Goal: Navigation & Orientation: Find specific page/section

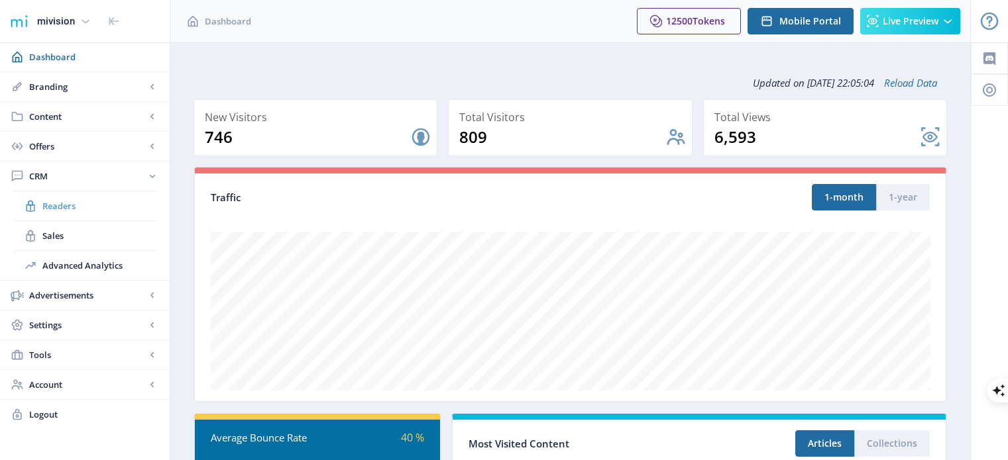
scroll to position [331, 0]
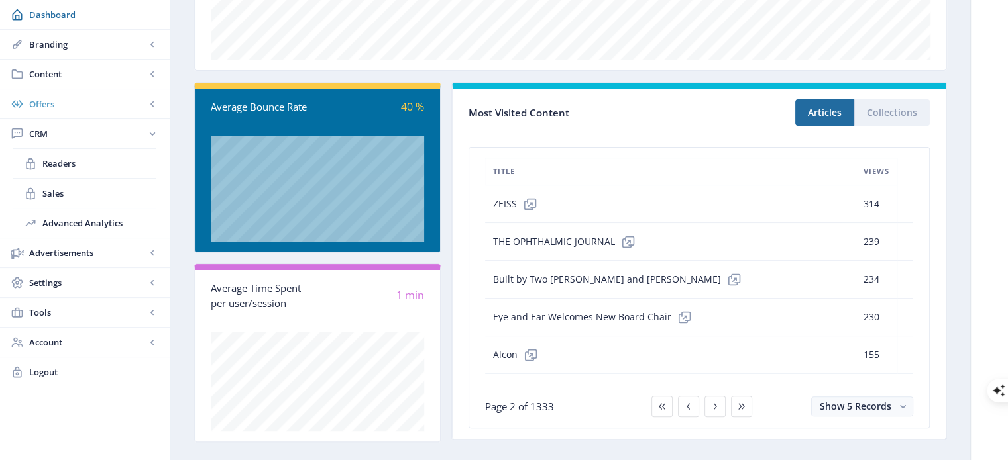
click at [67, 158] on span "Readers" at bounding box center [99, 163] width 114 height 13
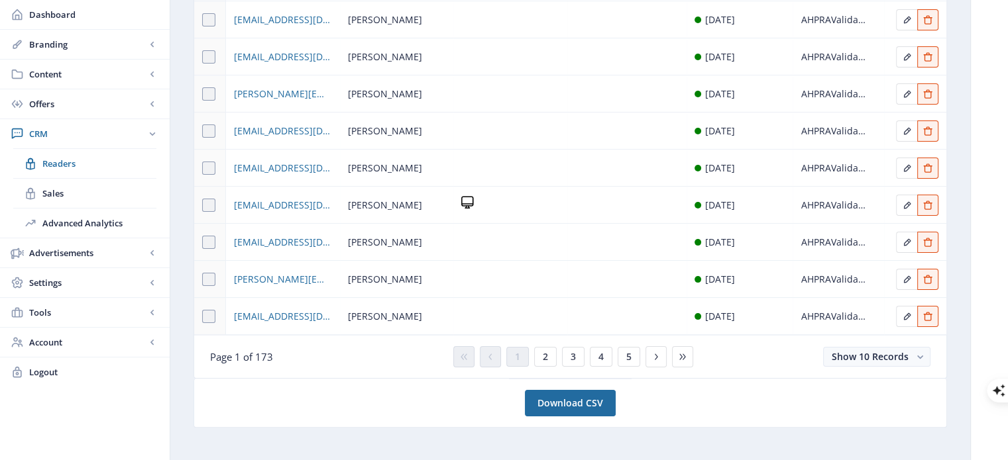
scroll to position [221, 0]
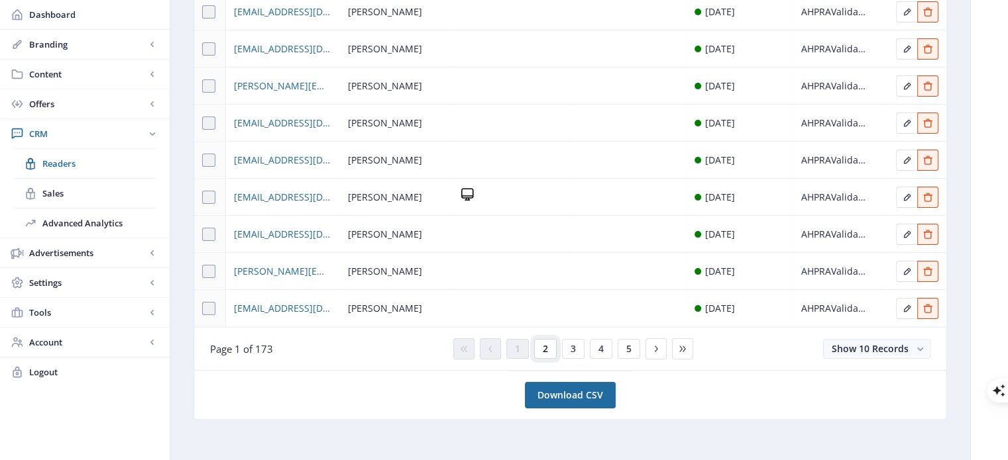
click at [546, 352] on span "2" at bounding box center [545, 349] width 5 height 11
click at [567, 349] on button "3" at bounding box center [573, 349] width 23 height 20
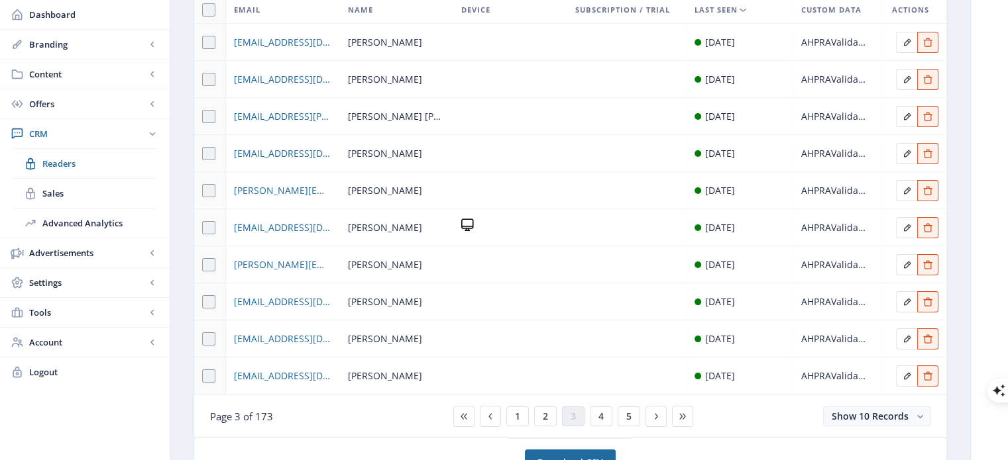
scroll to position [199, 0]
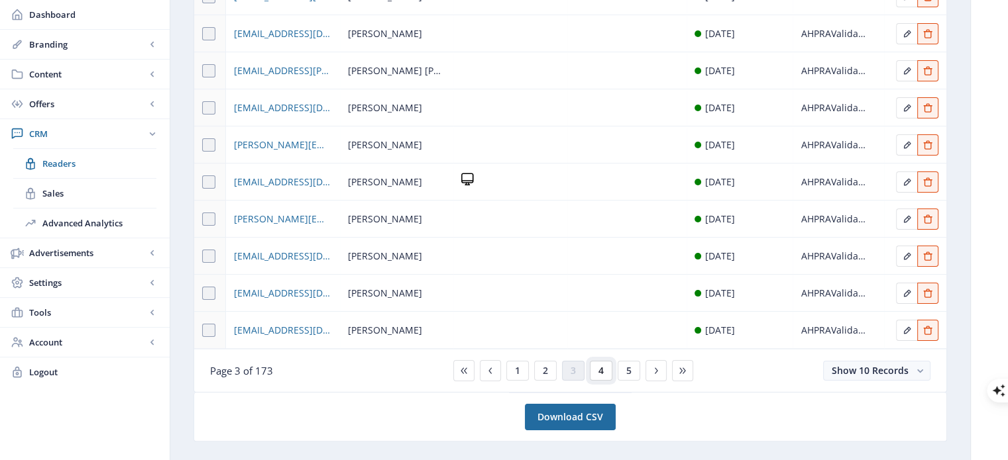
click at [605, 374] on button "4" at bounding box center [601, 371] width 23 height 20
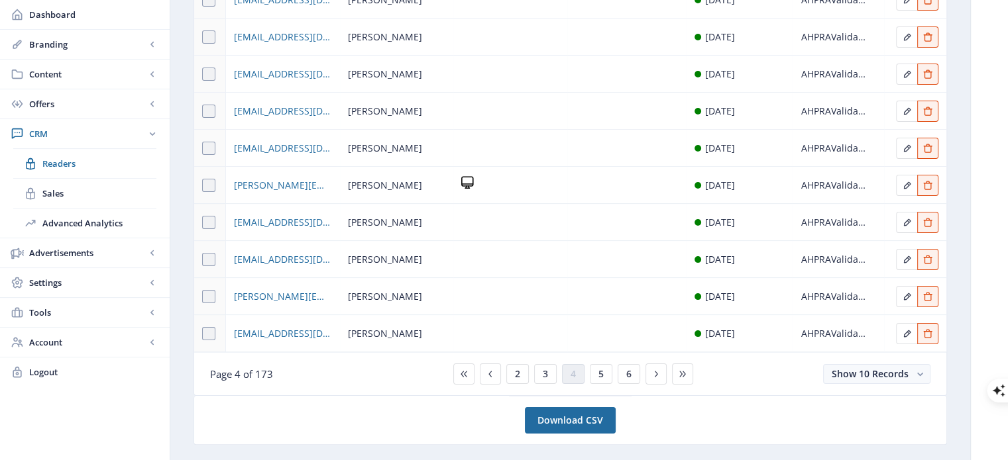
scroll to position [199, 0]
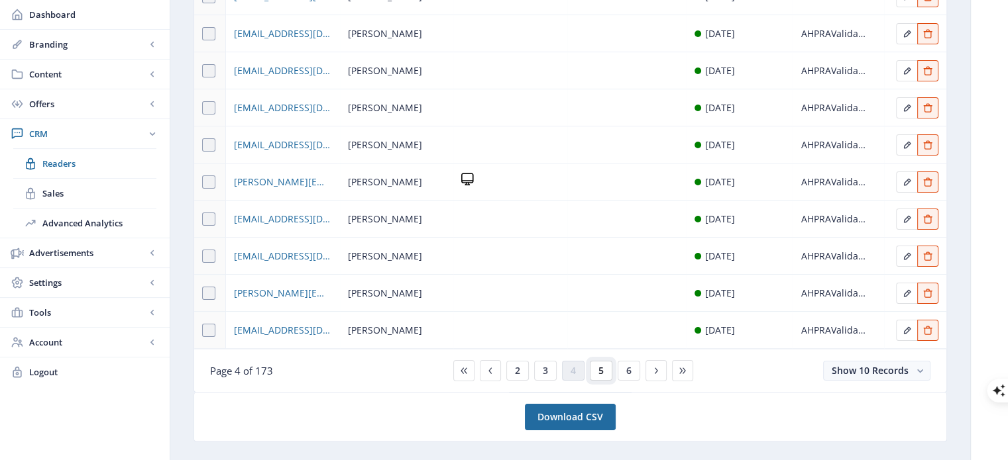
click at [596, 372] on button "5" at bounding box center [601, 371] width 23 height 20
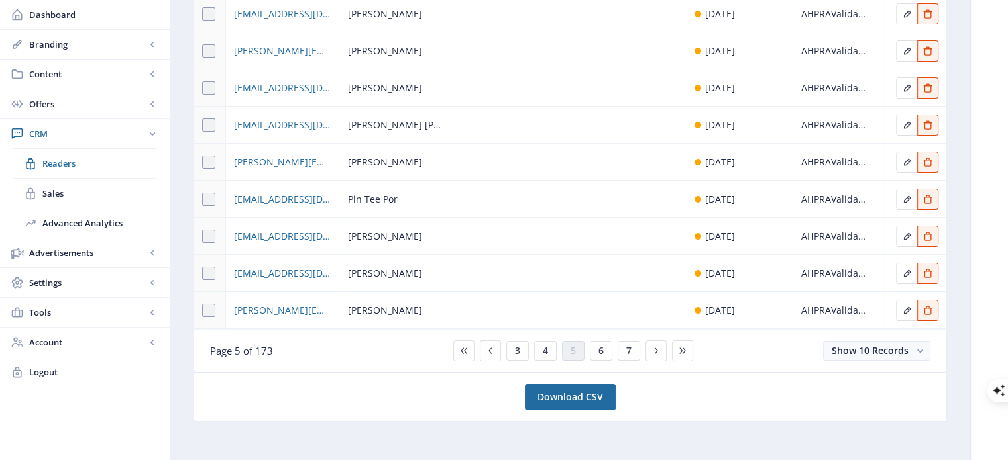
scroll to position [221, 0]
click at [599, 349] on span "6" at bounding box center [600, 349] width 5 height 11
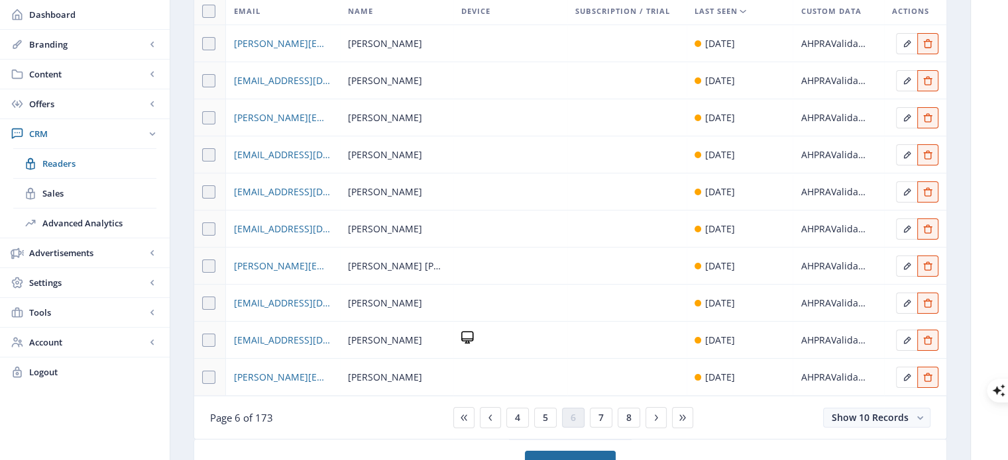
scroll to position [154, 0]
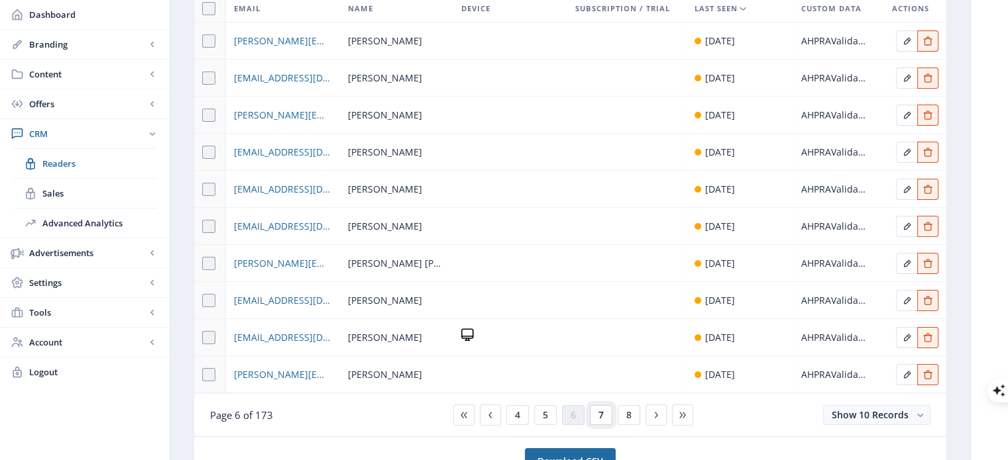
click at [601, 412] on span "7" at bounding box center [600, 415] width 5 height 11
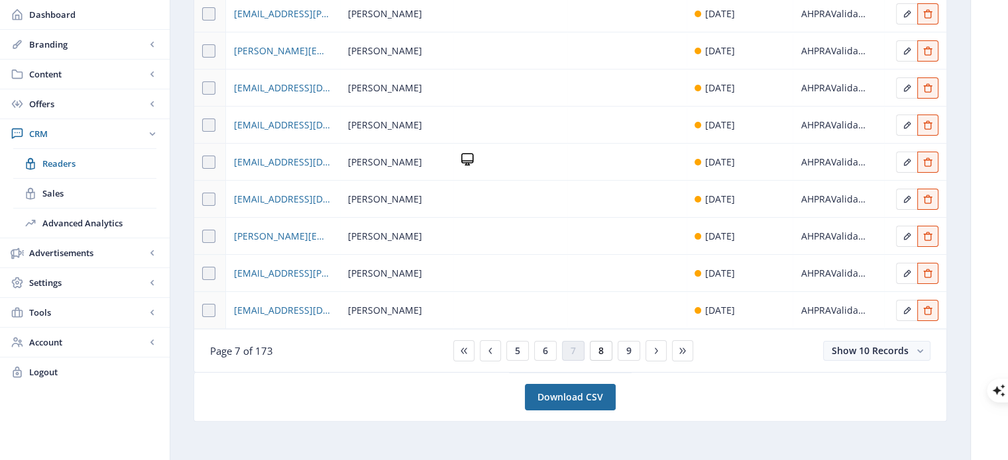
scroll to position [221, 0]
click at [607, 344] on button "8" at bounding box center [601, 349] width 23 height 20
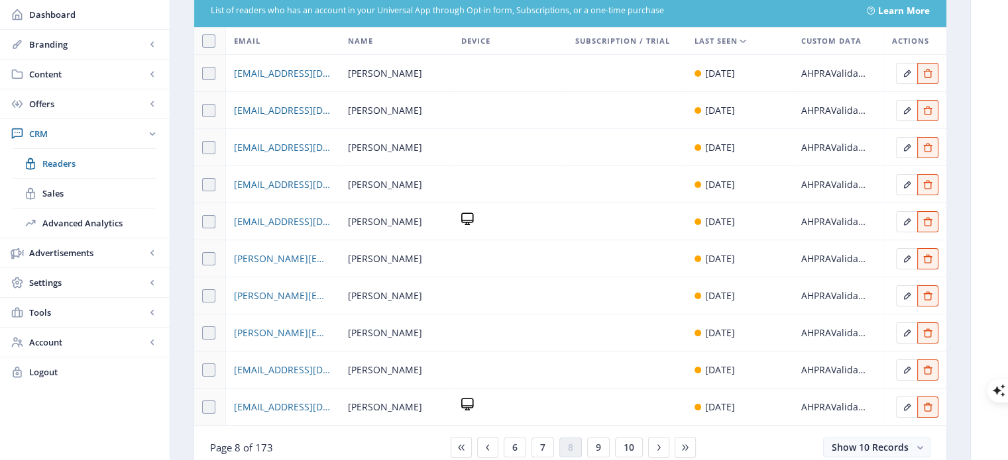
scroll to position [221, 0]
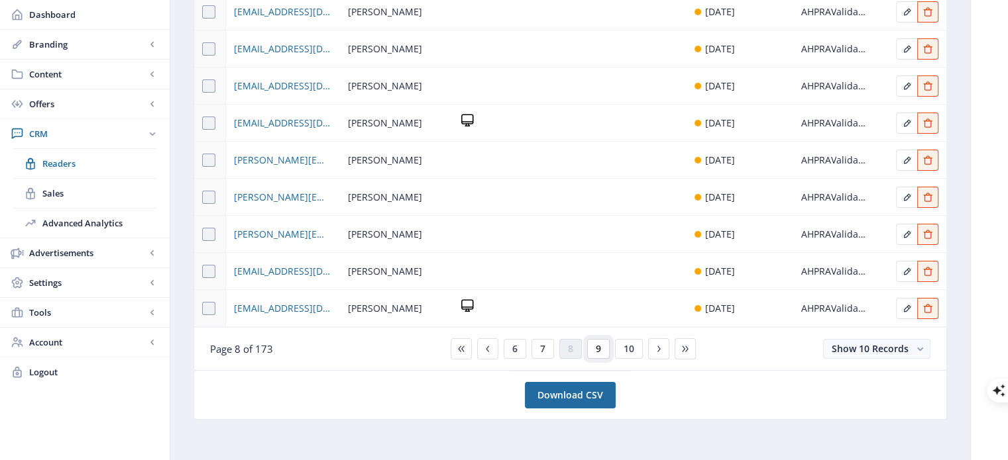
click at [605, 350] on button "9" at bounding box center [598, 349] width 23 height 20
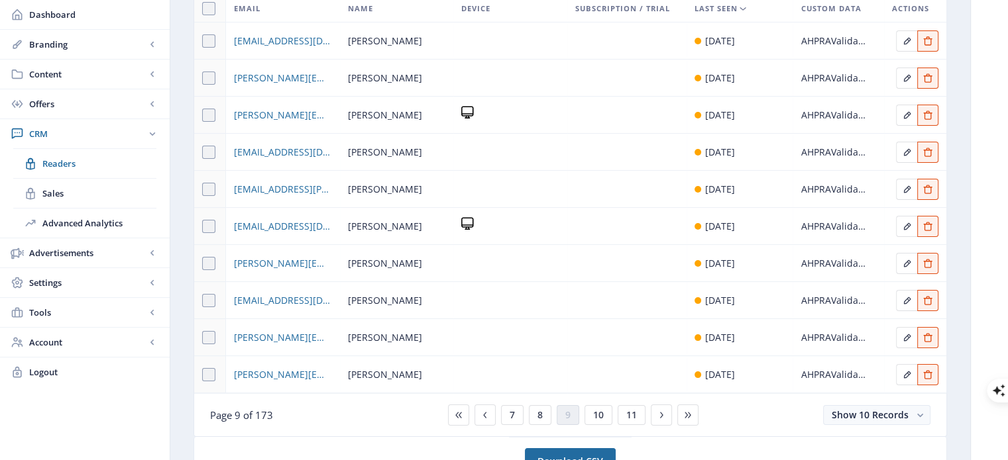
scroll to position [221, 0]
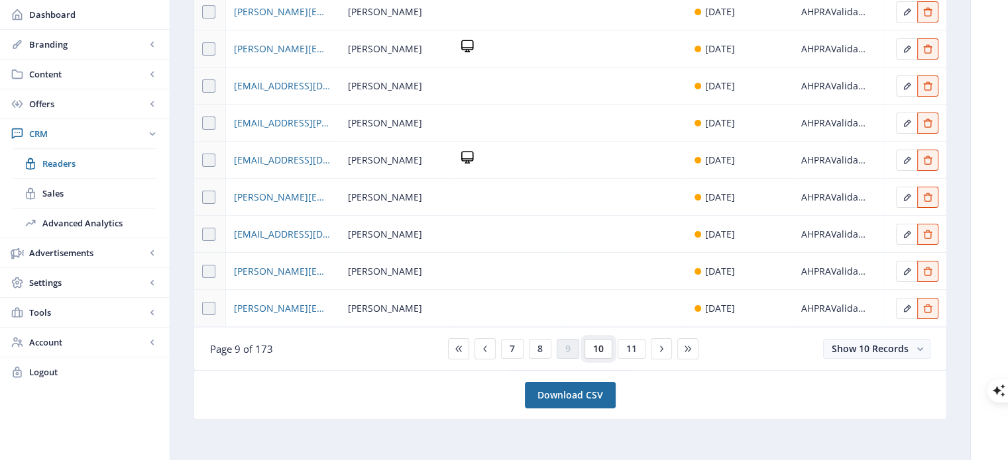
click at [601, 344] on span "10" at bounding box center [598, 349] width 11 height 11
click at [603, 350] on span "11" at bounding box center [601, 349] width 11 height 11
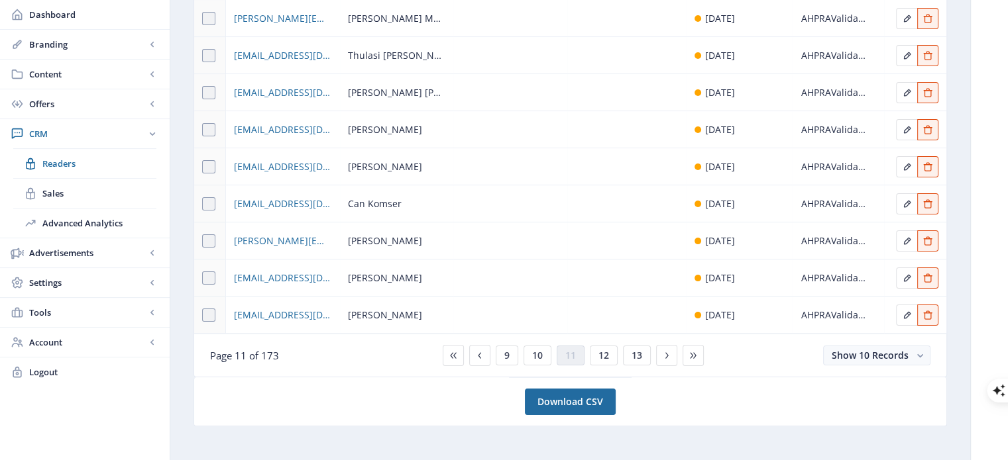
scroll to position [221, 0]
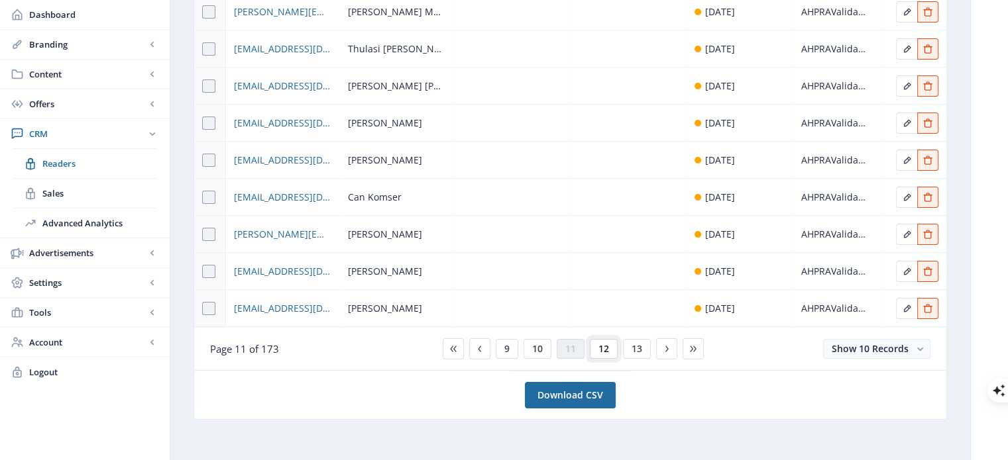
click at [604, 348] on span "12" at bounding box center [603, 349] width 11 height 11
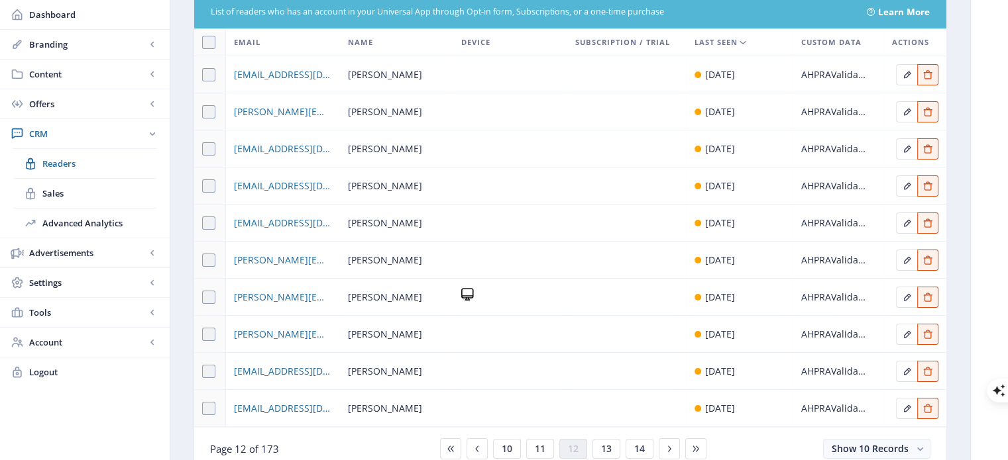
scroll to position [154, 0]
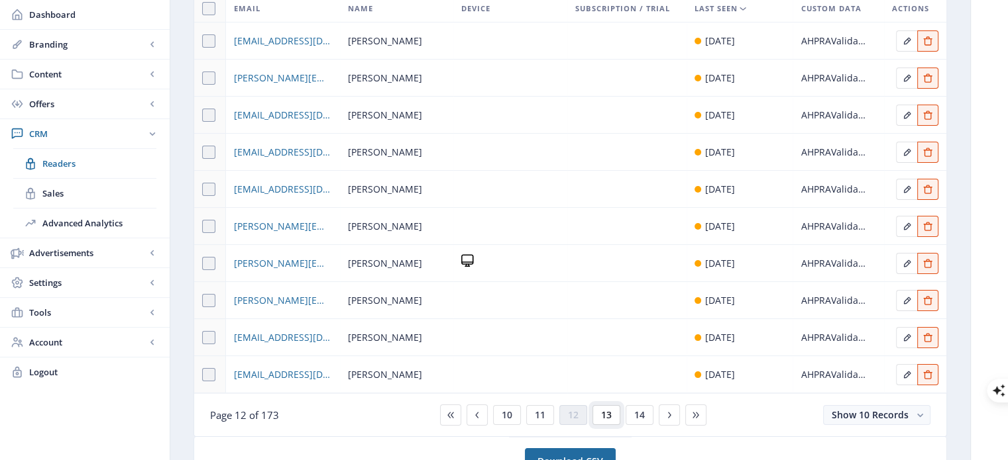
click at [609, 415] on span "13" at bounding box center [606, 415] width 11 height 11
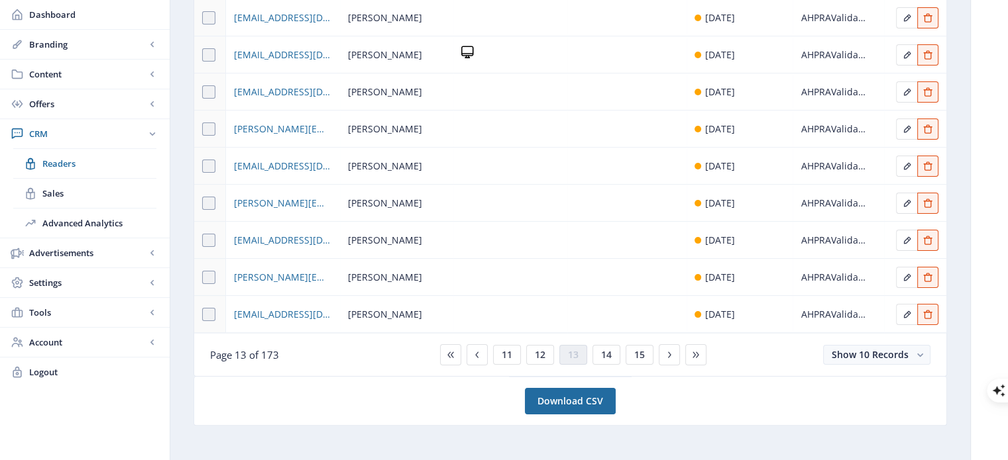
scroll to position [221, 0]
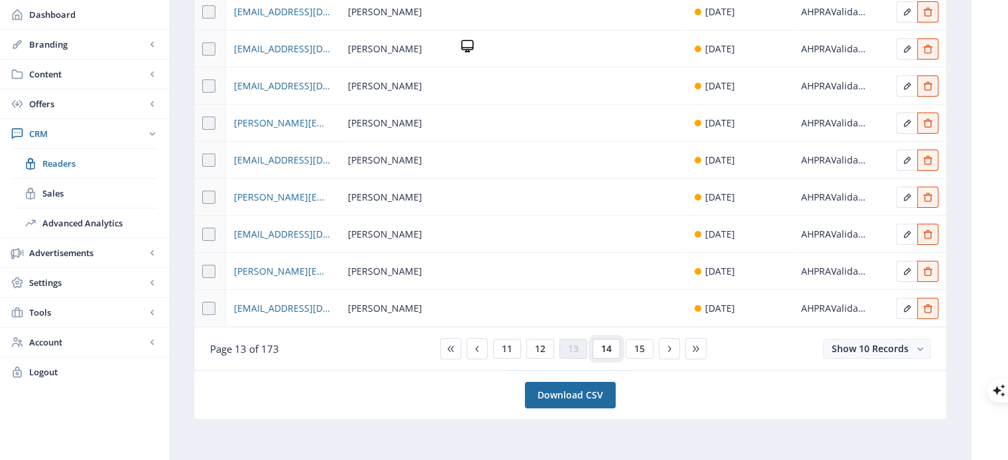
click at [610, 350] on span "14" at bounding box center [606, 349] width 11 height 11
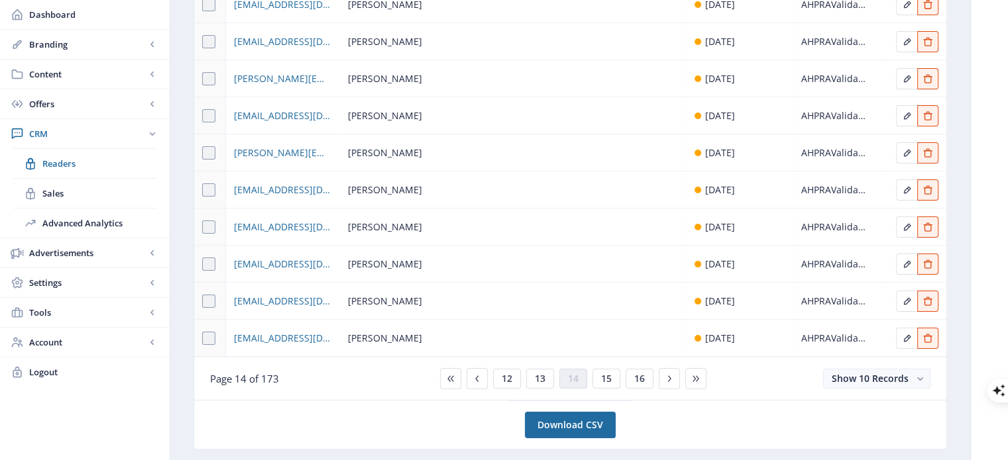
scroll to position [221, 0]
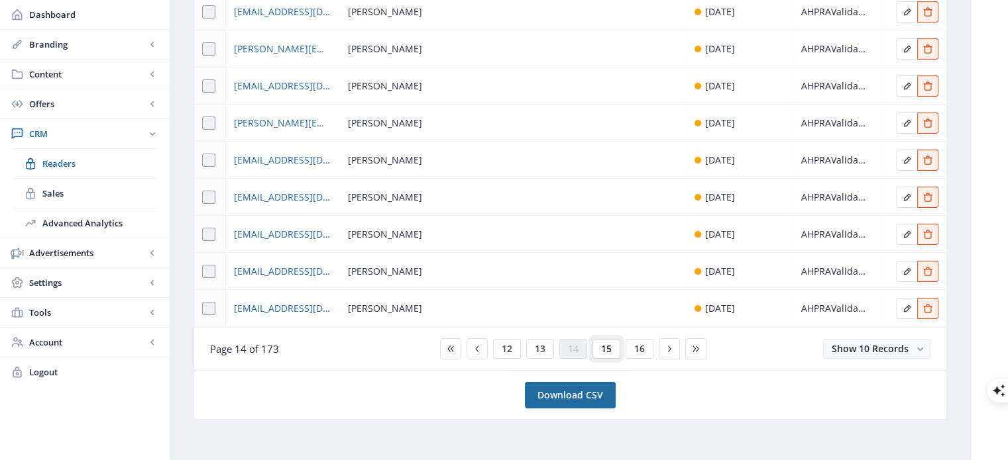
click at [607, 348] on span "15" at bounding box center [606, 349] width 11 height 11
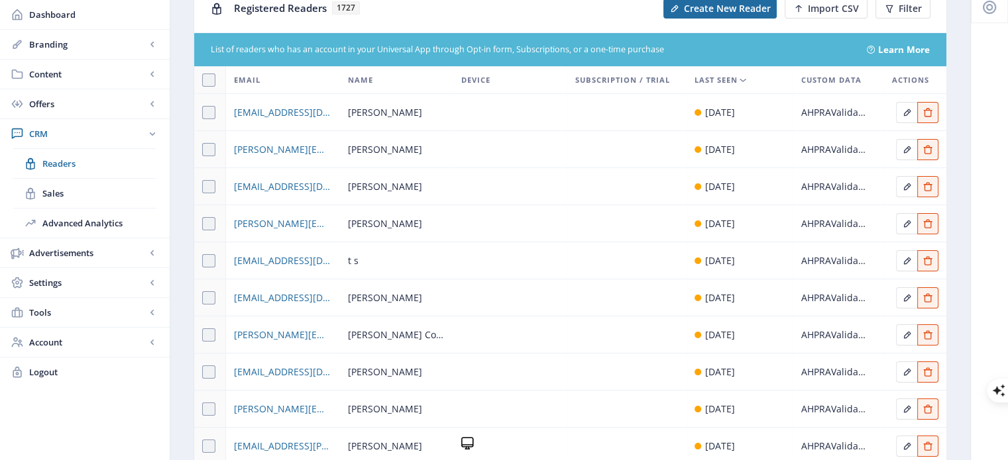
scroll to position [154, 0]
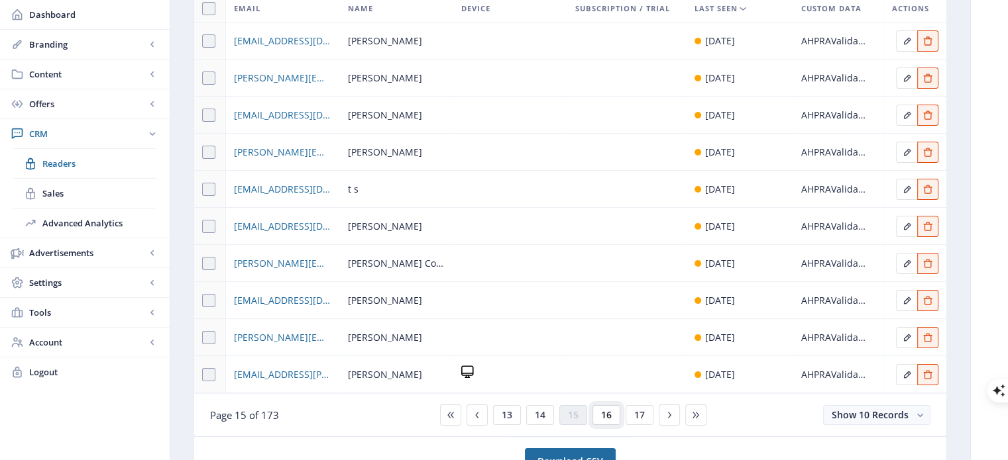
click at [607, 412] on span "16" at bounding box center [606, 415] width 11 height 11
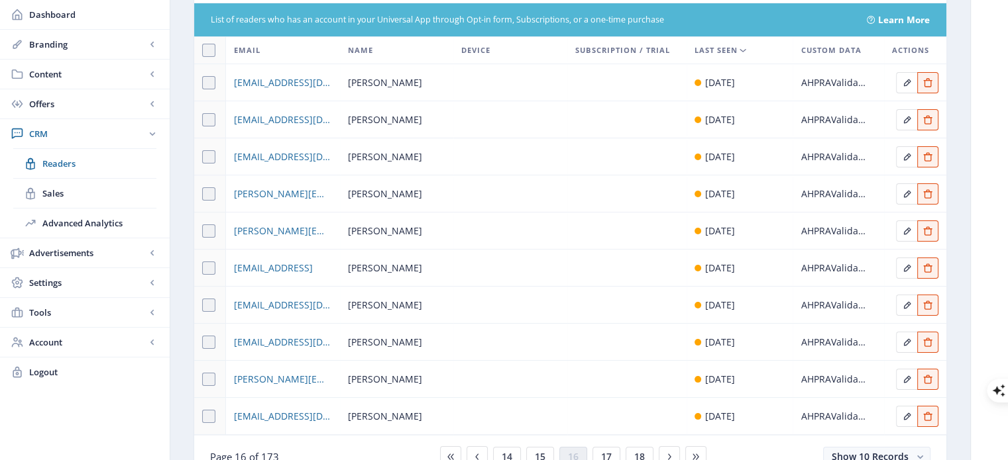
scroll to position [132, 0]
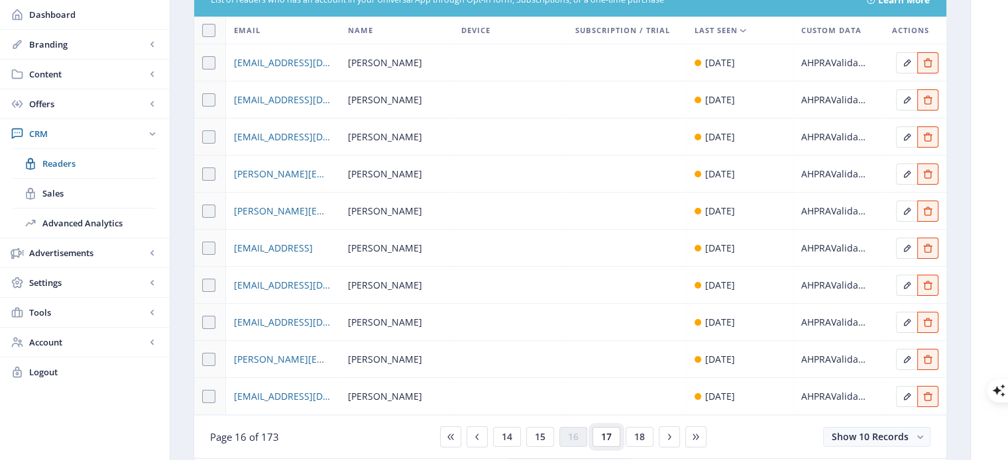
click at [603, 437] on span "17" at bounding box center [606, 437] width 11 height 11
click at [611, 435] on button "18" at bounding box center [606, 437] width 28 height 20
click at [605, 435] on span "19" at bounding box center [606, 437] width 11 height 11
click at [605, 437] on span "20" at bounding box center [606, 437] width 11 height 11
click at [609, 436] on span "21" at bounding box center [606, 437] width 11 height 11
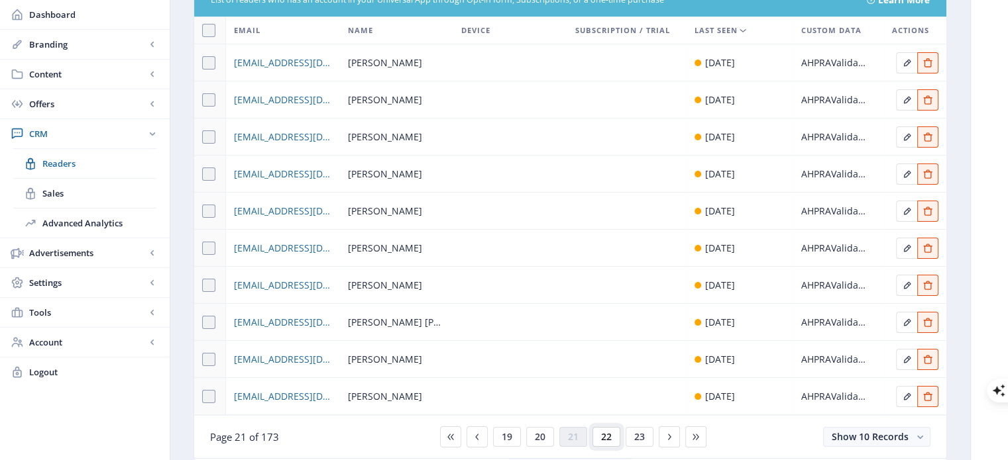
click at [607, 438] on span "22" at bounding box center [606, 437] width 11 height 11
click at [603, 438] on span "23" at bounding box center [606, 437] width 11 height 11
click at [611, 438] on button "24" at bounding box center [606, 437] width 28 height 20
click at [604, 436] on span "25" at bounding box center [606, 437] width 11 height 11
click at [608, 434] on span "26" at bounding box center [606, 437] width 11 height 11
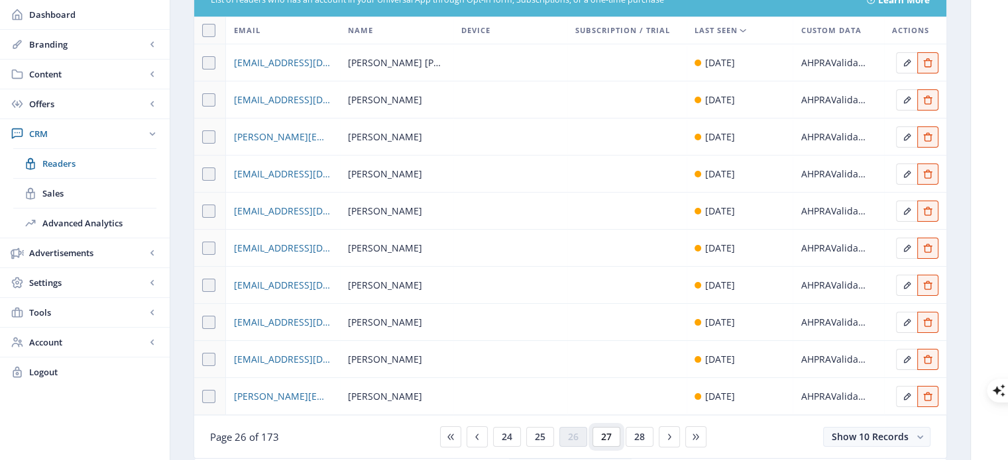
click at [611, 434] on button "27" at bounding box center [606, 437] width 28 height 20
click at [612, 434] on button "28" at bounding box center [606, 437] width 28 height 20
click at [607, 434] on span "29" at bounding box center [606, 437] width 11 height 11
click at [605, 435] on span "30" at bounding box center [606, 437] width 11 height 11
click at [611, 437] on button "31" at bounding box center [606, 437] width 28 height 20
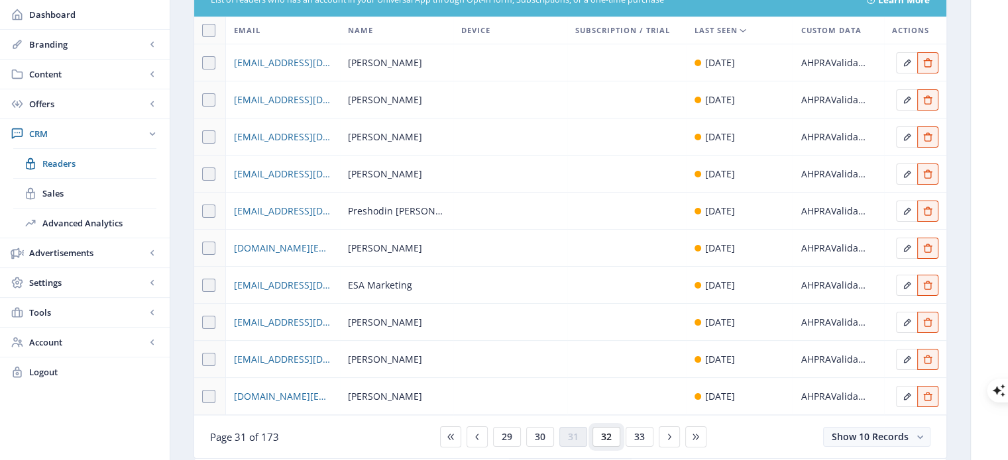
click at [609, 437] on span "32" at bounding box center [606, 437] width 11 height 11
click at [606, 436] on span "33" at bounding box center [606, 437] width 11 height 11
click at [604, 436] on span "34" at bounding box center [606, 437] width 11 height 11
click at [609, 437] on span "35" at bounding box center [606, 437] width 11 height 11
click at [603, 437] on span "36" at bounding box center [606, 437] width 11 height 11
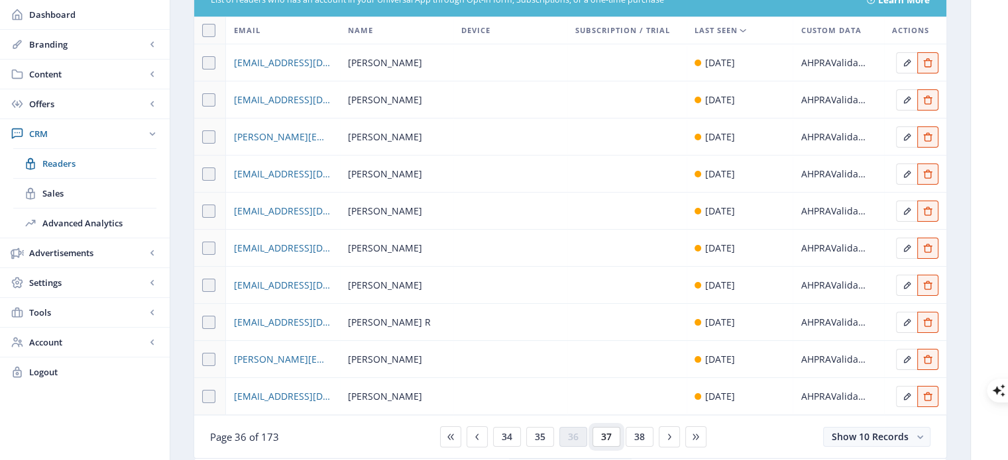
click at [605, 437] on span "37" at bounding box center [606, 437] width 11 height 11
click at [605, 437] on span "38" at bounding box center [606, 437] width 11 height 11
click at [605, 437] on span "39" at bounding box center [606, 437] width 11 height 11
click at [605, 437] on span "40" at bounding box center [606, 437] width 11 height 11
click at [603, 439] on span "41" at bounding box center [606, 437] width 11 height 11
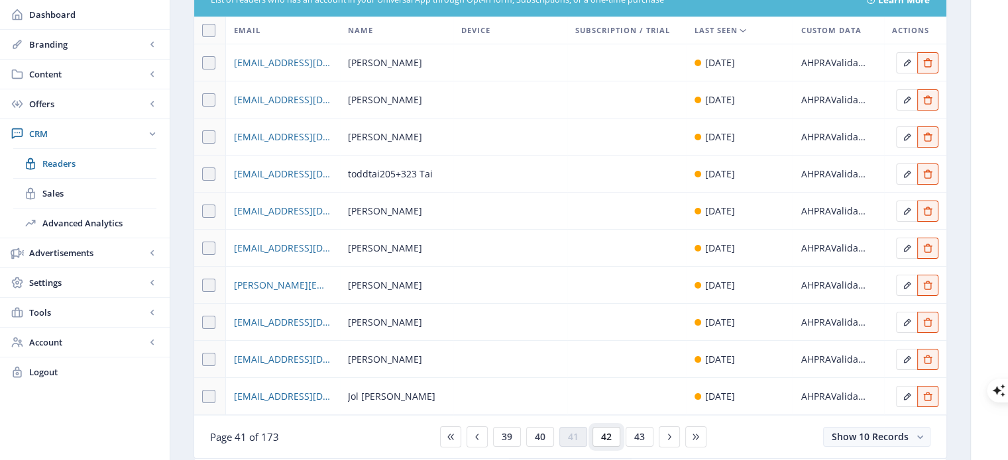
click at [603, 437] on span "42" at bounding box center [606, 437] width 11 height 11
click at [601, 437] on span "43" at bounding box center [606, 437] width 11 height 11
click at [602, 437] on span "44" at bounding box center [606, 437] width 11 height 11
click at [603, 437] on span "45" at bounding box center [606, 437] width 11 height 11
click at [601, 437] on span "46" at bounding box center [606, 437] width 11 height 11
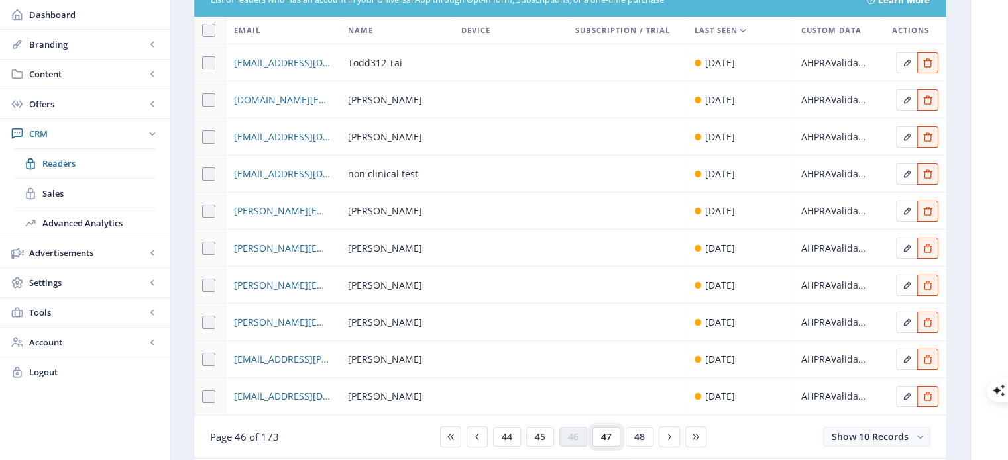
click at [594, 438] on button "47" at bounding box center [606, 437] width 28 height 20
click at [592, 439] on button "48" at bounding box center [606, 437] width 28 height 20
click at [601, 442] on span "49" at bounding box center [606, 437] width 11 height 11
click at [603, 439] on span "50" at bounding box center [606, 437] width 11 height 11
click at [601, 438] on span "51" at bounding box center [606, 437] width 11 height 11
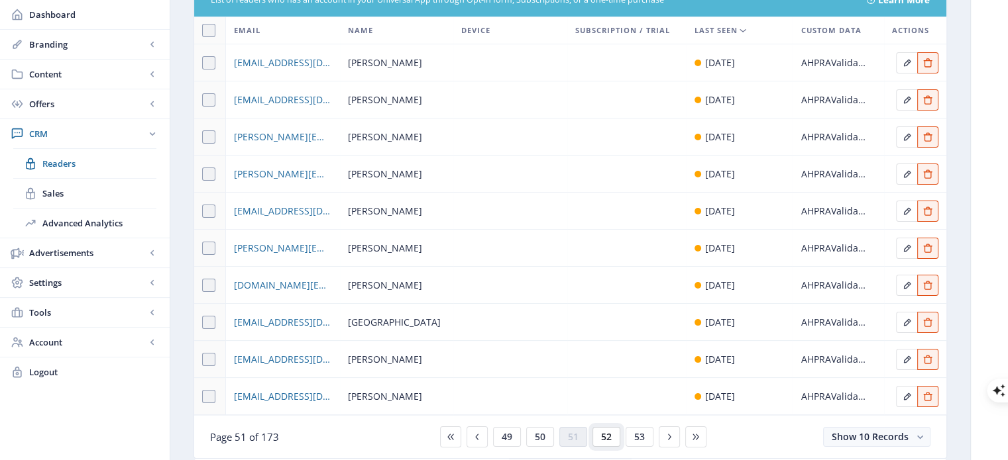
click at [605, 438] on span "52" at bounding box center [606, 437] width 11 height 11
click at [611, 438] on button "53" at bounding box center [606, 437] width 28 height 20
click at [603, 437] on span "54" at bounding box center [606, 437] width 11 height 11
click at [601, 439] on span "55" at bounding box center [606, 437] width 11 height 11
click at [598, 439] on button "56" at bounding box center [606, 437] width 28 height 20
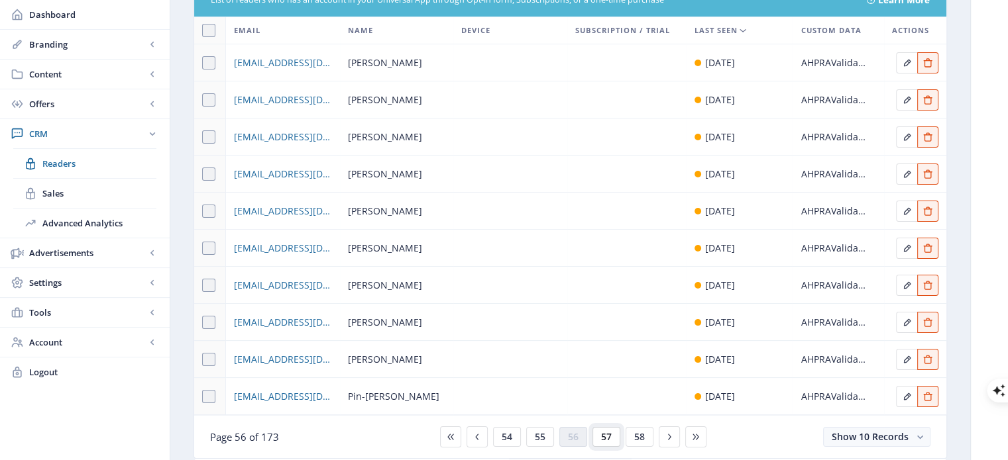
click at [602, 439] on span "57" at bounding box center [606, 437] width 11 height 11
click at [601, 439] on span "58" at bounding box center [606, 437] width 11 height 11
click at [607, 438] on span "59" at bounding box center [606, 437] width 11 height 11
click at [604, 439] on span "60" at bounding box center [606, 437] width 11 height 11
click at [607, 438] on span "61" at bounding box center [606, 437] width 11 height 11
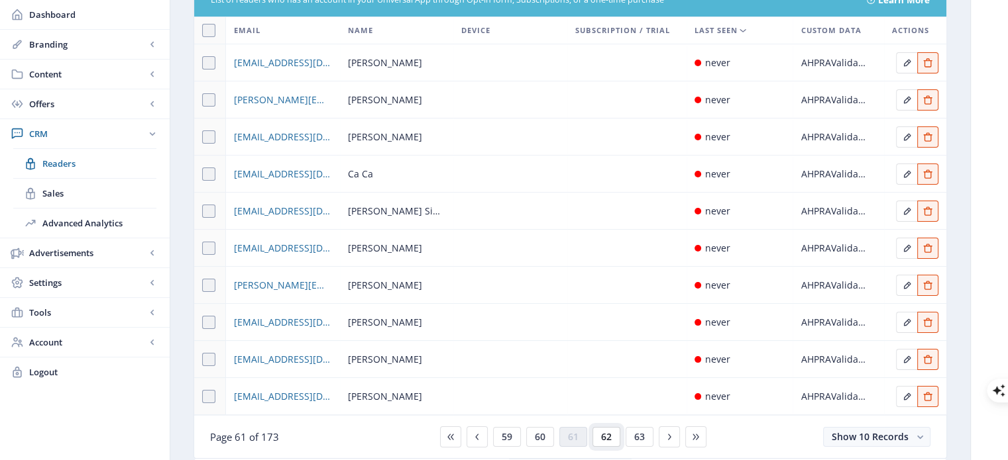
click at [603, 439] on span "62" at bounding box center [606, 437] width 11 height 11
click at [605, 442] on span "63" at bounding box center [606, 437] width 11 height 11
click at [607, 439] on span "64" at bounding box center [606, 437] width 11 height 11
click at [603, 439] on span "65" at bounding box center [606, 437] width 11 height 11
click at [611, 438] on button "66" at bounding box center [606, 437] width 28 height 20
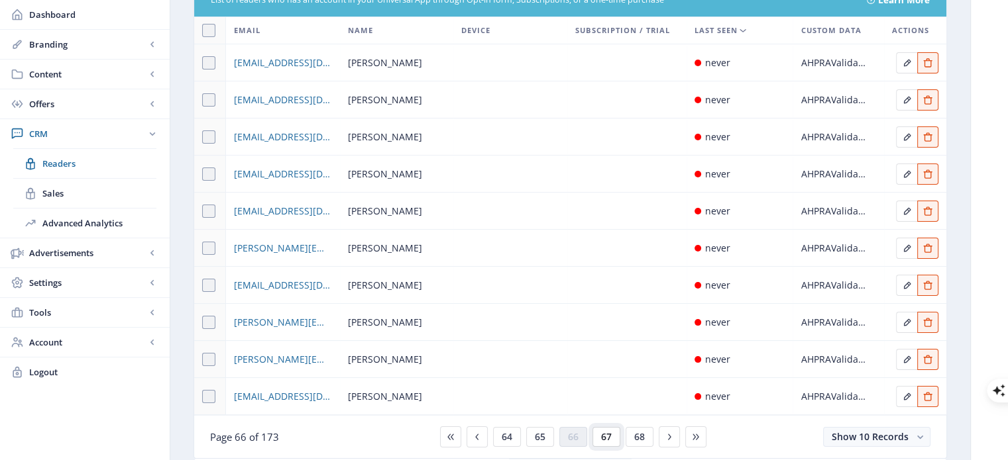
click at [609, 439] on span "67" at bounding box center [606, 437] width 11 height 11
click at [607, 443] on button "68" at bounding box center [606, 437] width 28 height 20
click at [605, 440] on span "69" at bounding box center [606, 437] width 11 height 11
click at [605, 440] on span "70" at bounding box center [606, 437] width 11 height 11
click at [605, 440] on span "71" at bounding box center [606, 437] width 11 height 11
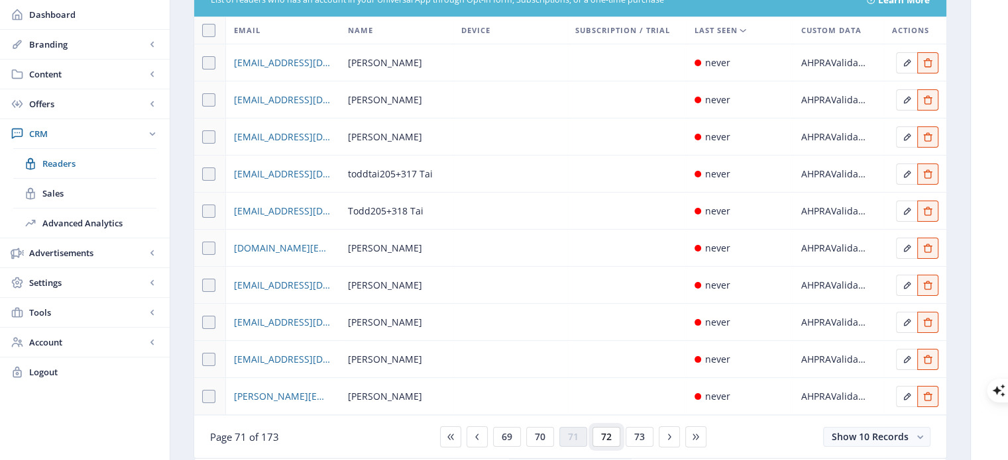
click at [604, 443] on button "72" at bounding box center [606, 437] width 28 height 20
click at [604, 444] on button "73" at bounding box center [606, 437] width 28 height 20
click at [603, 447] on nb-card-footer "Page 73 of 173 71 72 73 74 75 Show 10 Records" at bounding box center [570, 436] width 752 height 43
click at [605, 437] on span "74" at bounding box center [606, 437] width 11 height 11
click at [608, 440] on span "75" at bounding box center [606, 437] width 11 height 11
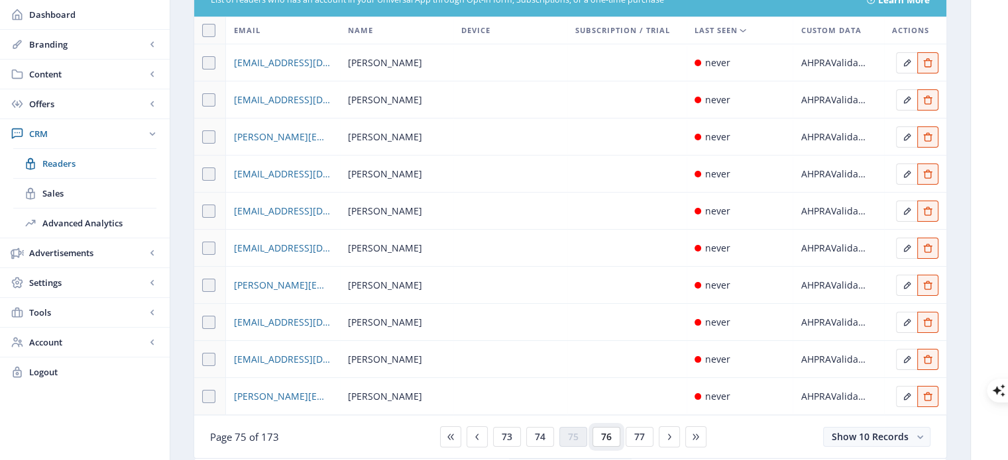
click at [613, 435] on button "76" at bounding box center [606, 437] width 28 height 20
click at [610, 435] on span "77" at bounding box center [606, 437] width 11 height 11
click at [606, 437] on span "78" at bounding box center [606, 437] width 11 height 11
click at [601, 436] on span "79" at bounding box center [606, 437] width 11 height 11
